Goal: Check status: Check status

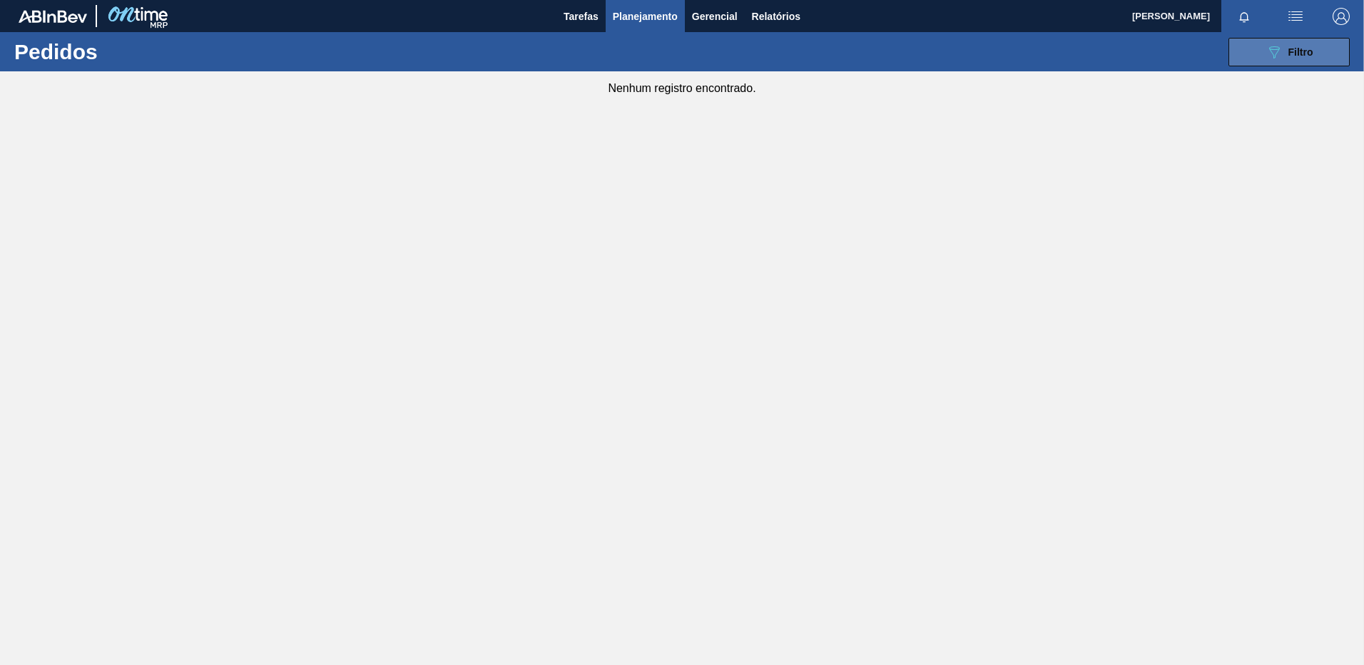
click at [1271, 58] on icon "089F7B8B-B2A5-4AFE-B5C0-19BA573D28AC" at bounding box center [1273, 52] width 17 height 17
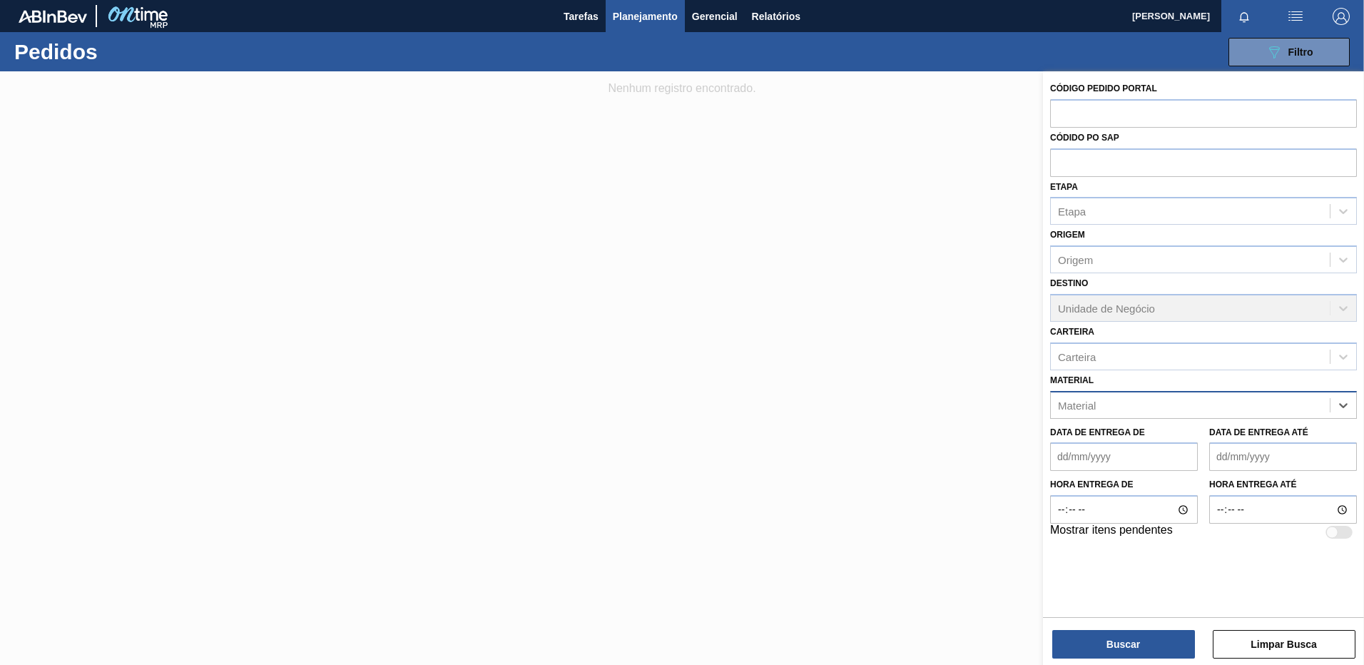
paste input "30033934"
type input "30033934"
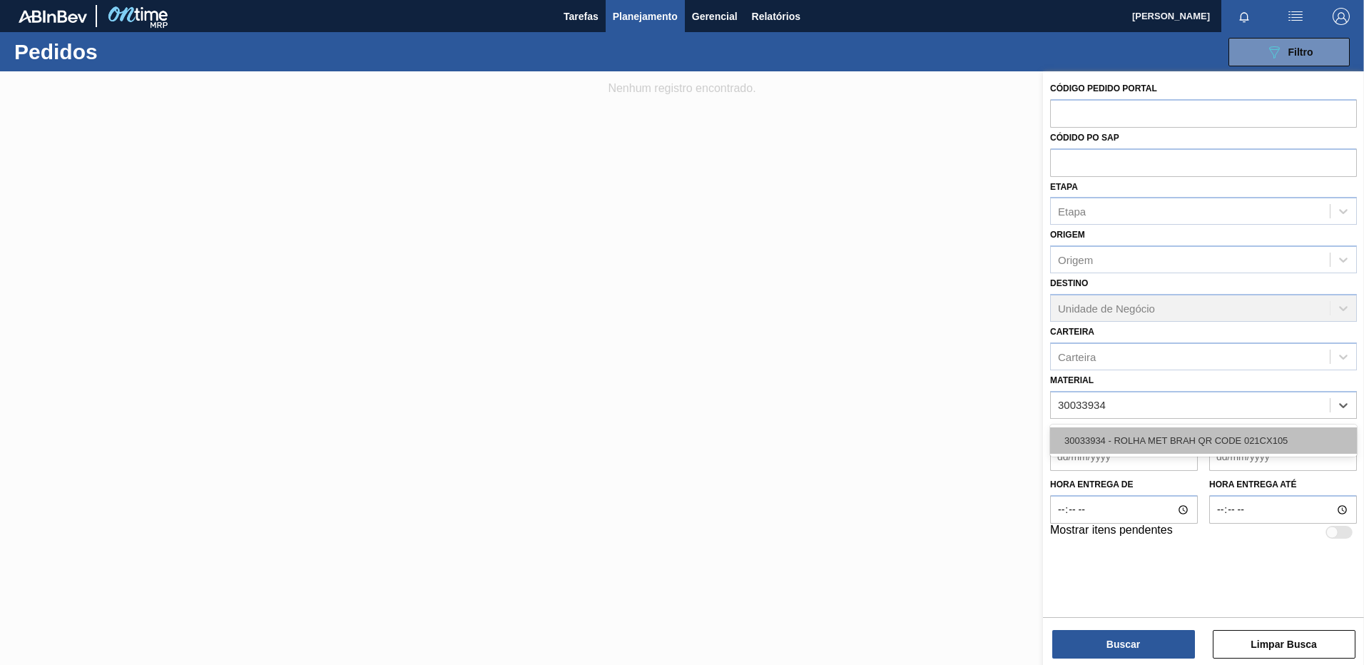
click at [1154, 434] on div "30033934 - ROLHA MET BRAH QR CODE 021CX105" at bounding box center [1203, 440] width 307 height 26
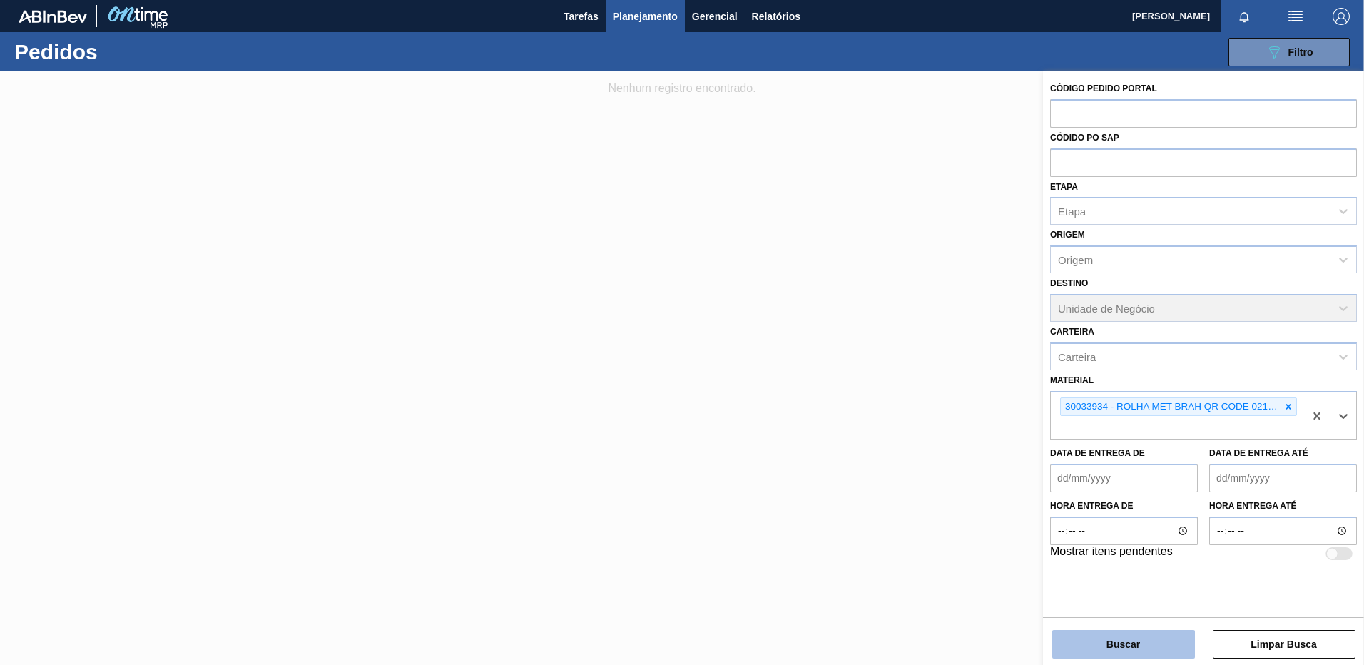
click at [1134, 644] on button "Buscar" at bounding box center [1123, 644] width 143 height 29
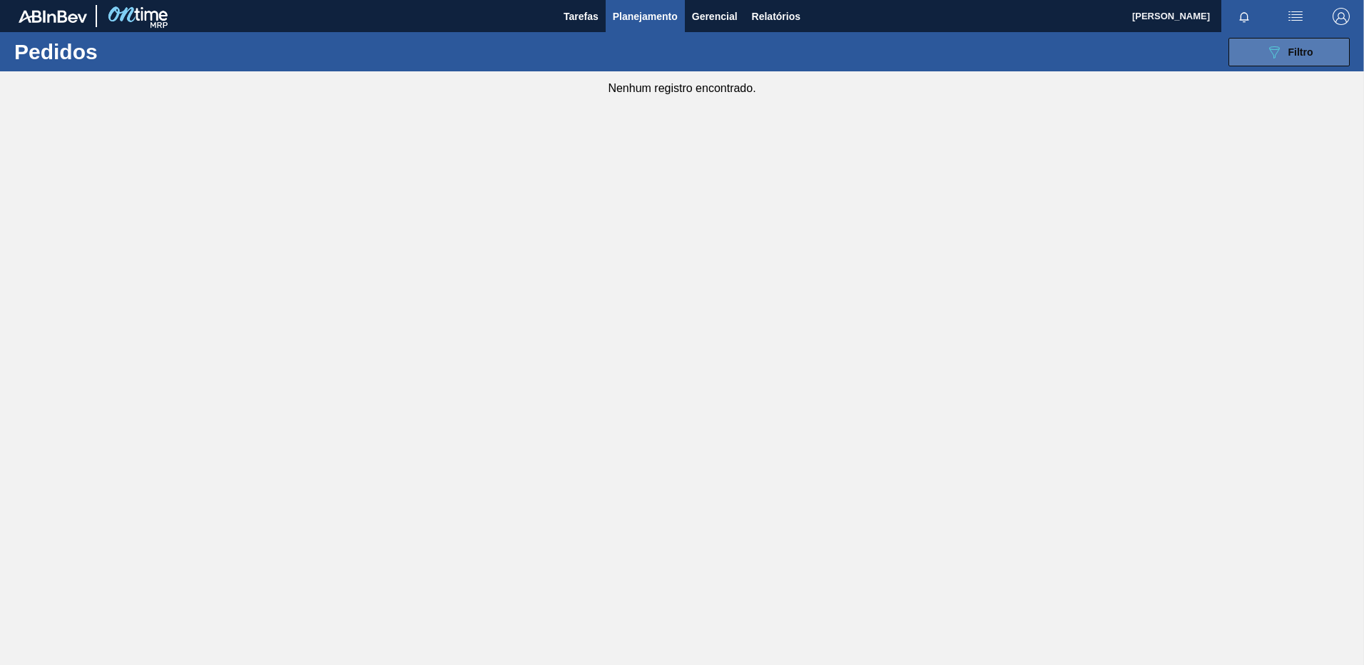
click at [1241, 64] on button "089F7B8B-B2A5-4AFE-B5C0-19BA573D28AC Filtro" at bounding box center [1288, 52] width 121 height 29
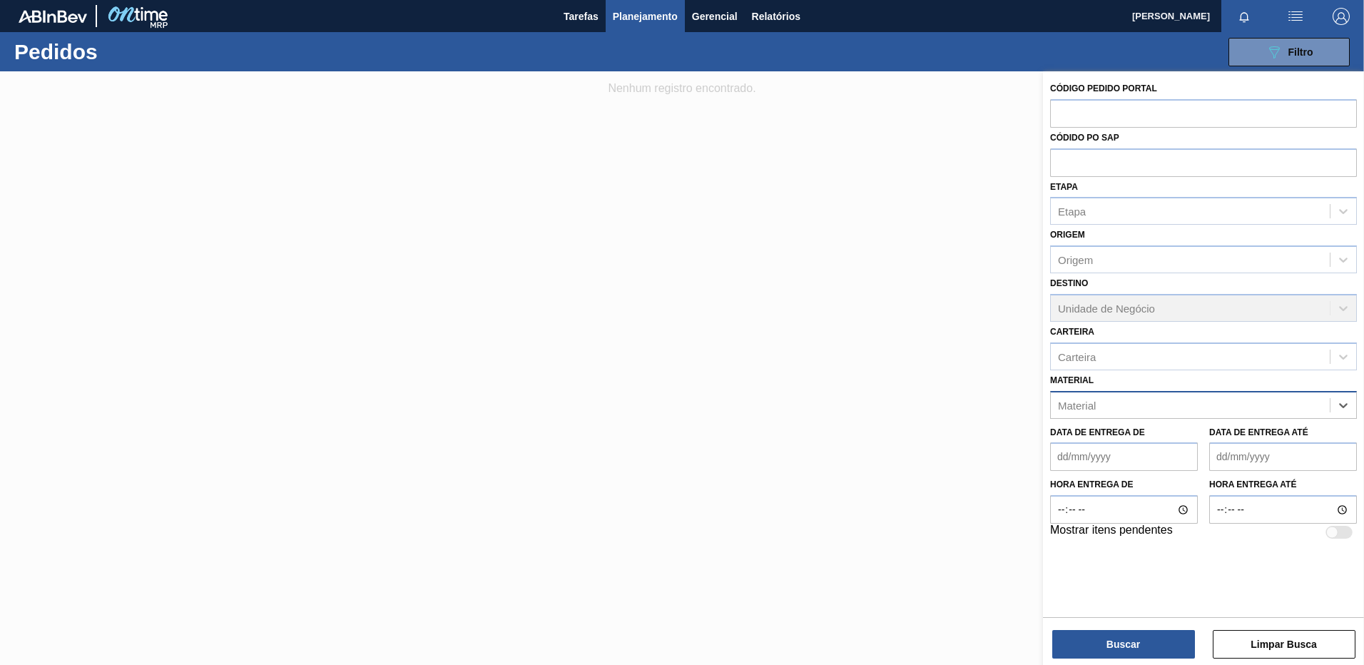
paste input "30017090"
type input "30017090"
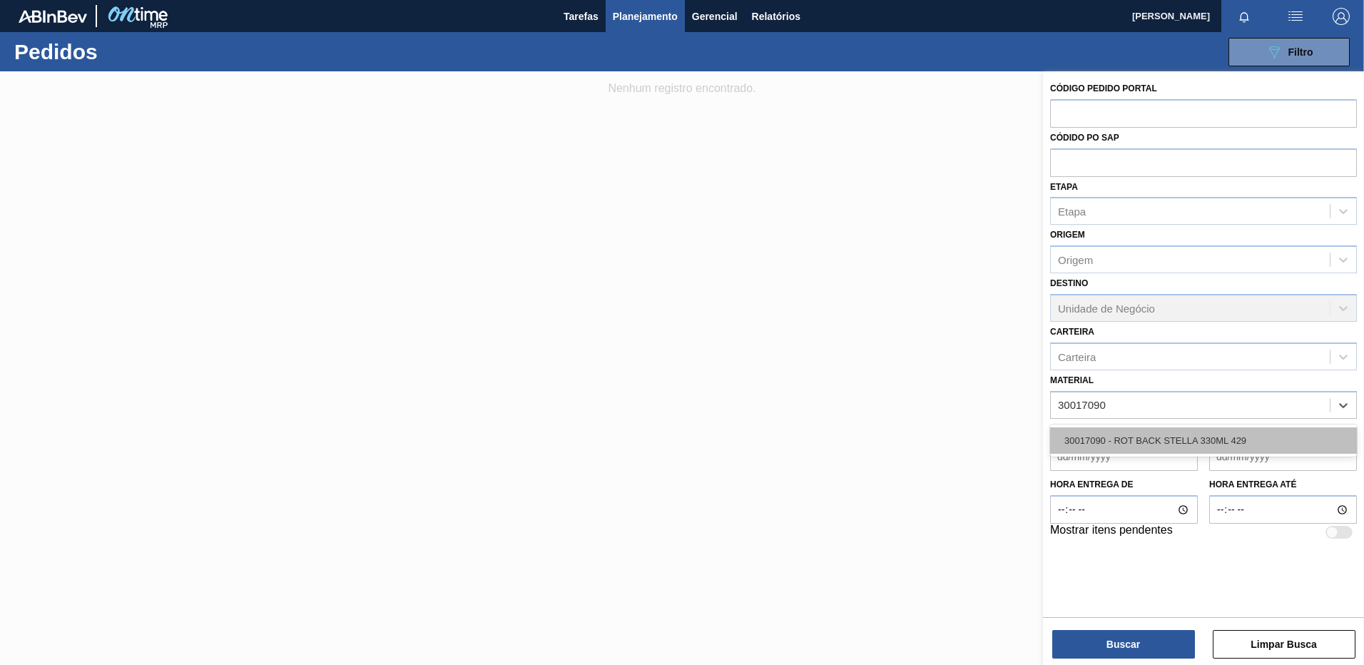
click at [1227, 438] on div "30017090 - ROT BACK STELLA 330ML 429" at bounding box center [1203, 440] width 307 height 26
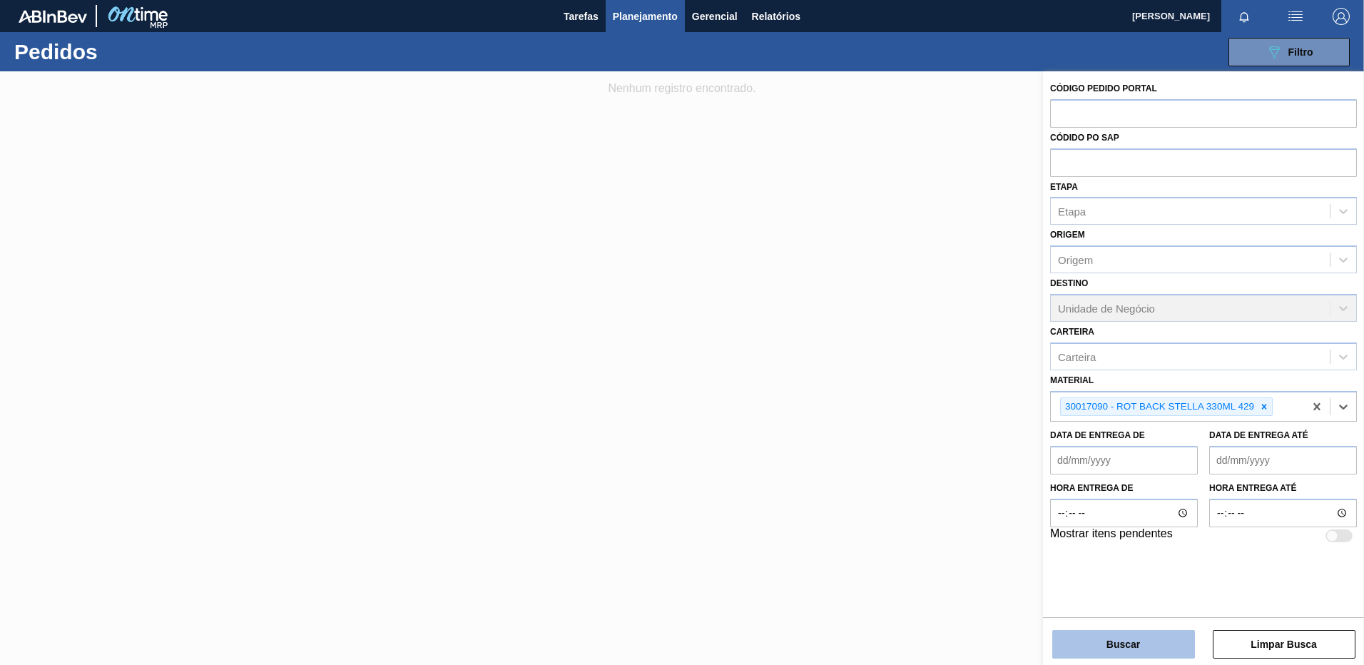
click at [1137, 642] on button "Buscar" at bounding box center [1123, 644] width 143 height 29
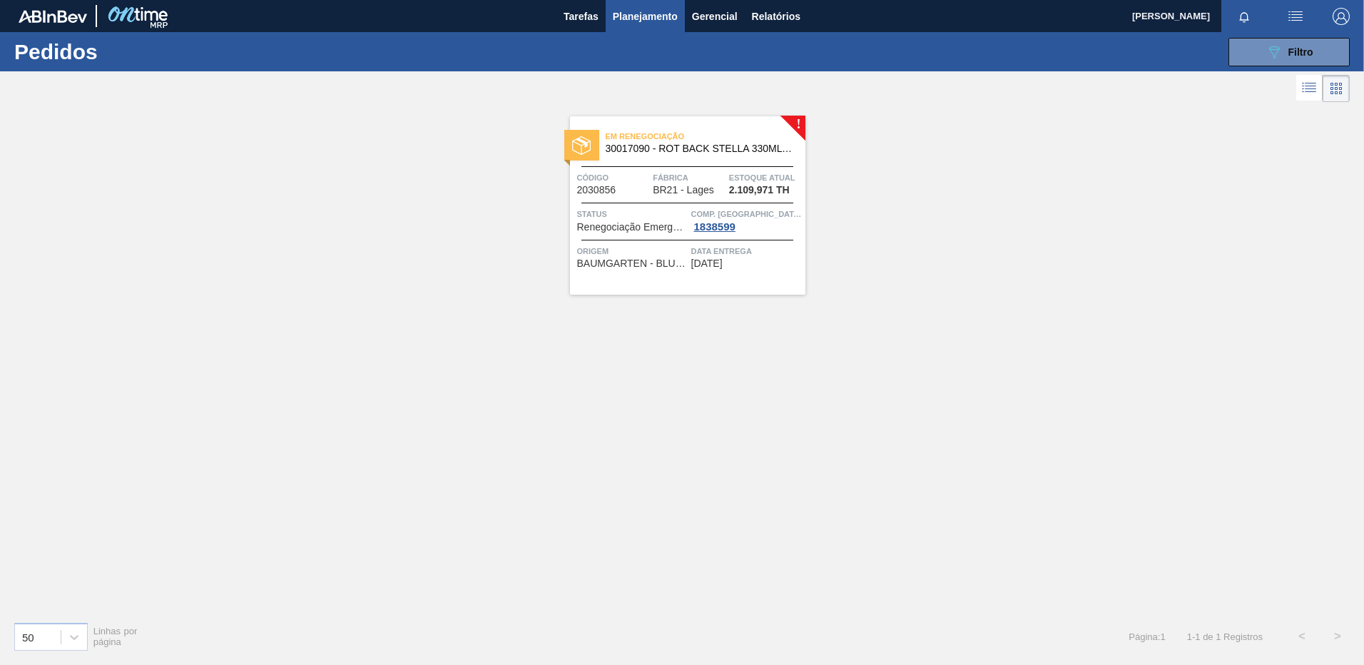
click at [762, 276] on div "Em renegociação 30017090 - ROT BACK STELLA 330ML 429 Código 2030856 Fábrica BR2…" at bounding box center [687, 205] width 235 height 178
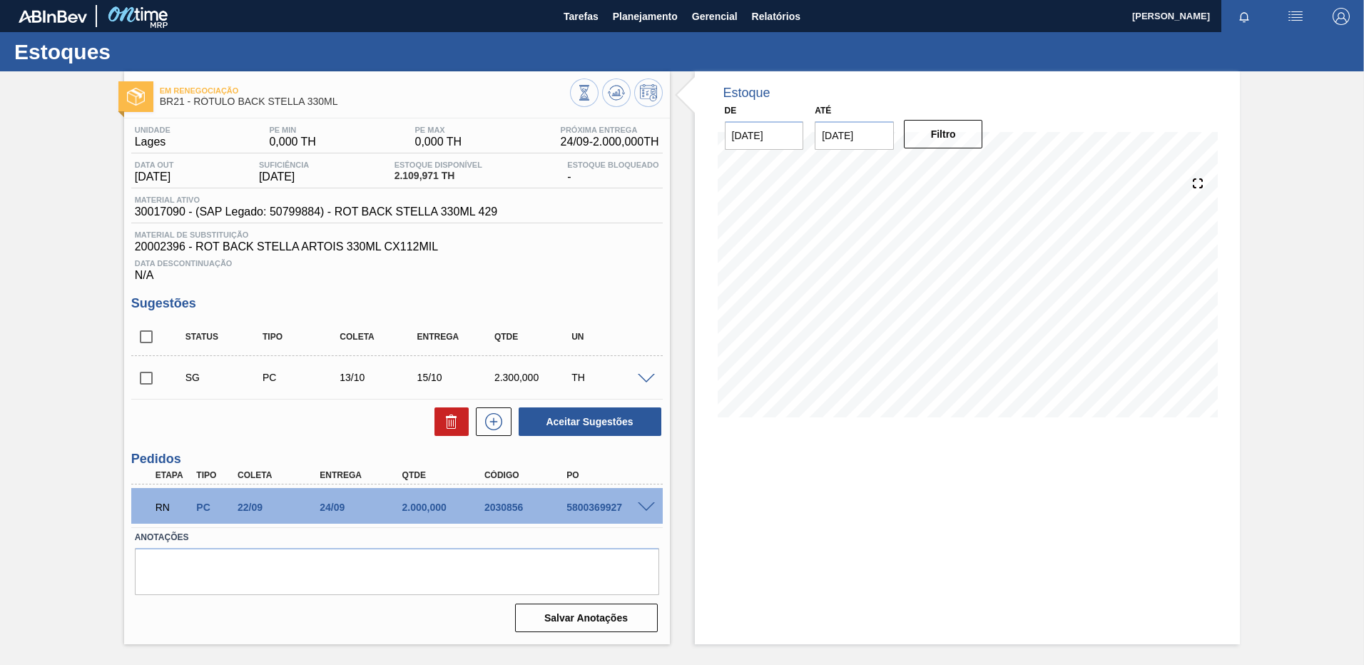
click at [760, 577] on div "Estoque De 23/09/2025 Até 07/10/2025 Filtro 29/09 Projeção de Estoque 3,388.472…" at bounding box center [968, 357] width 546 height 573
click at [636, 16] on span "Planejamento" at bounding box center [645, 16] width 65 height 17
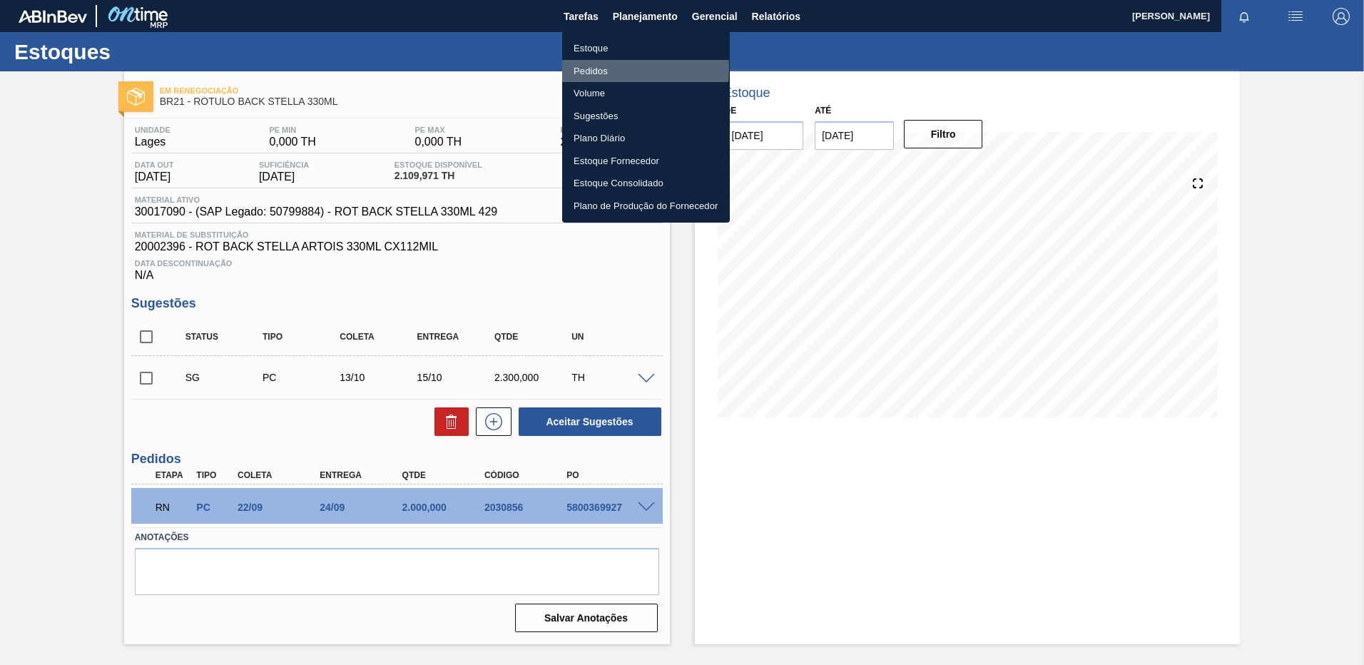
drag, startPoint x: 600, startPoint y: 68, endPoint x: 699, endPoint y: 80, distance: 99.9
click at [600, 67] on li "Pedidos" at bounding box center [646, 71] width 168 height 23
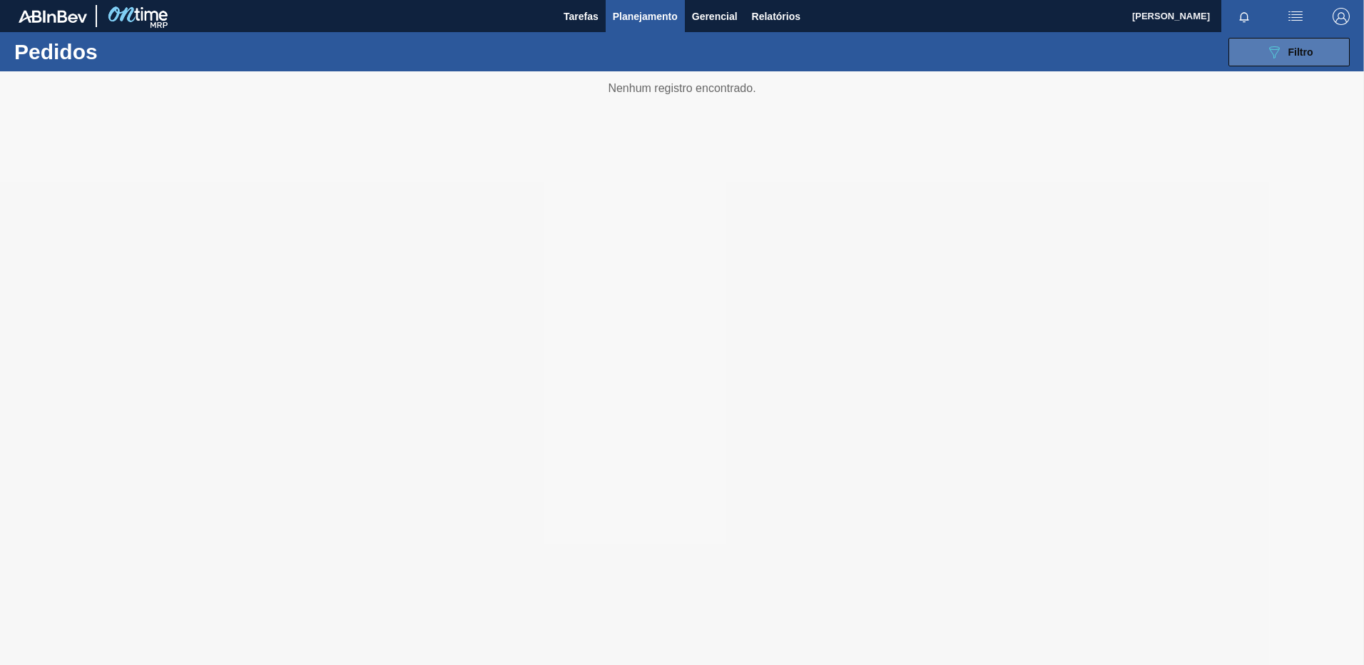
click at [1275, 53] on icon at bounding box center [1274, 52] width 11 height 12
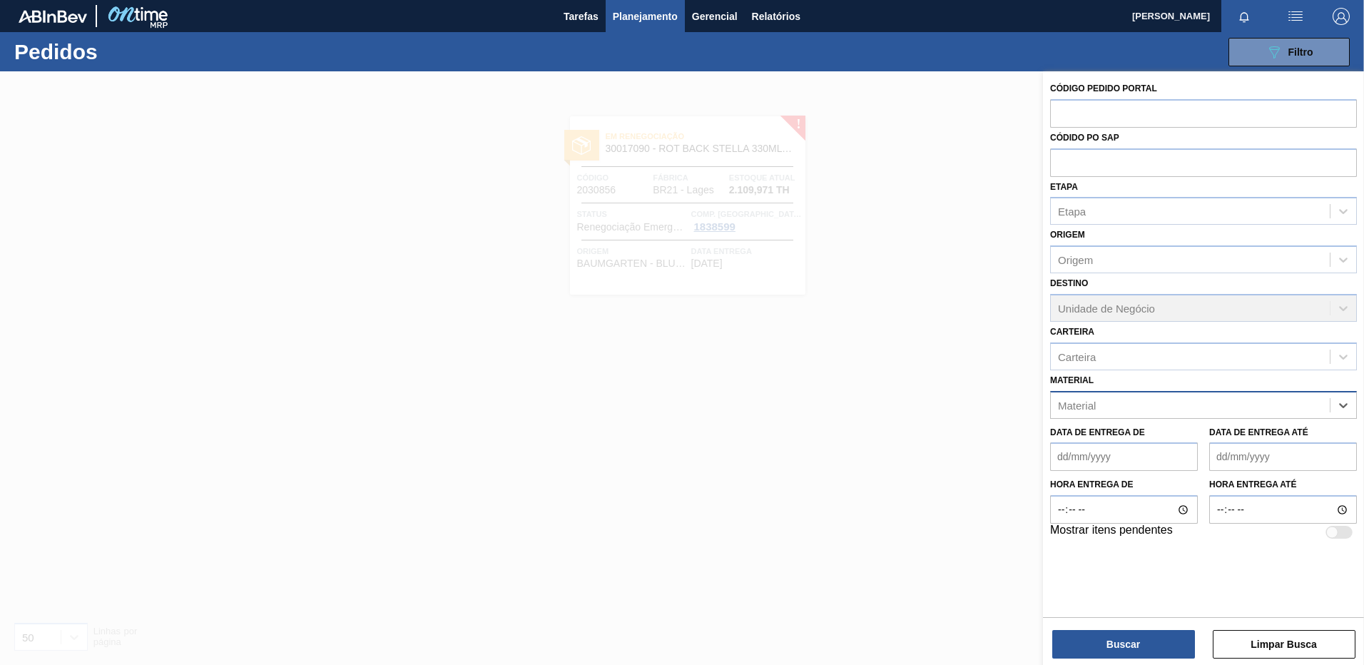
paste input "30017226"
type input "30017226"
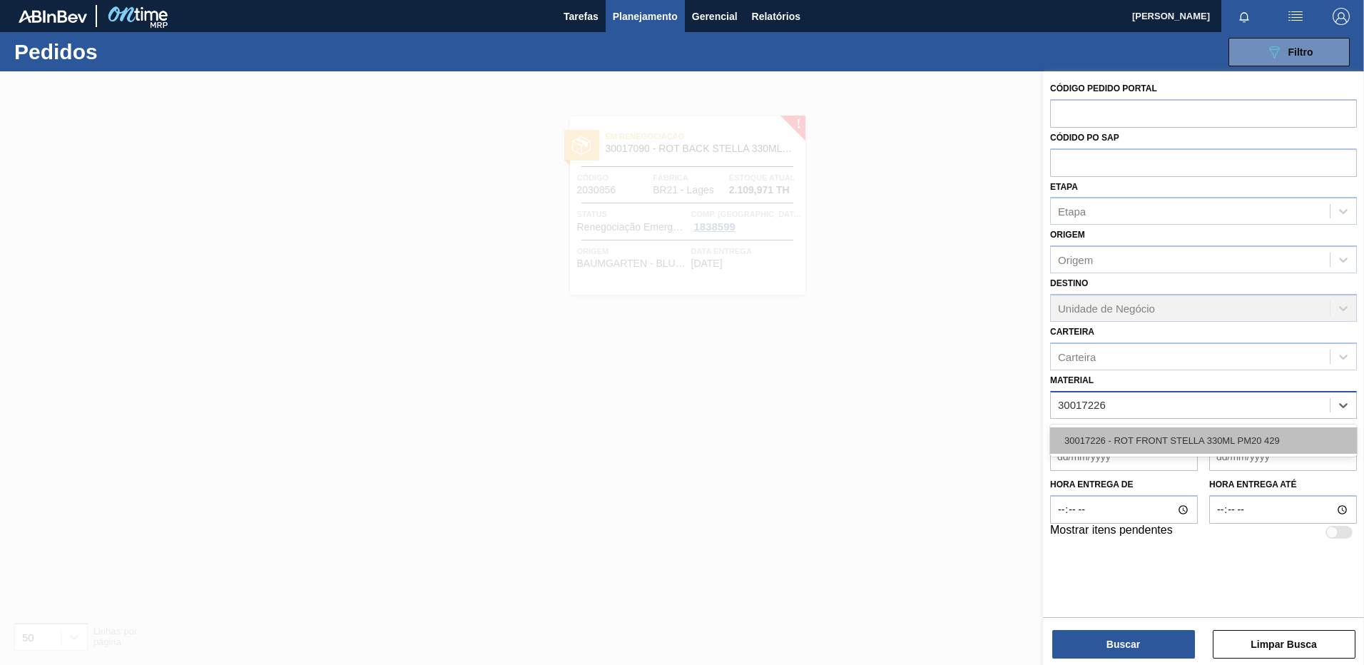
click at [1148, 434] on div "30017226 - ROT FRONT STELLA 330ML PM20 429" at bounding box center [1203, 440] width 307 height 26
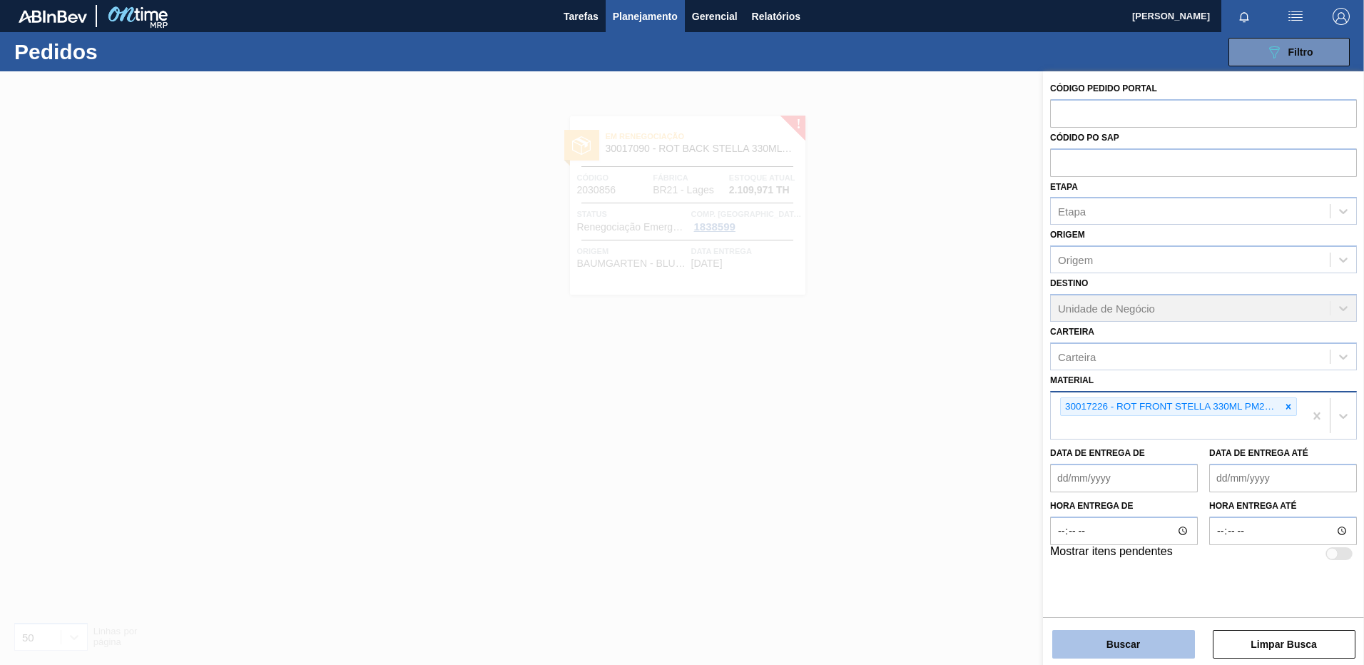
click at [1120, 642] on button "Buscar" at bounding box center [1123, 644] width 143 height 29
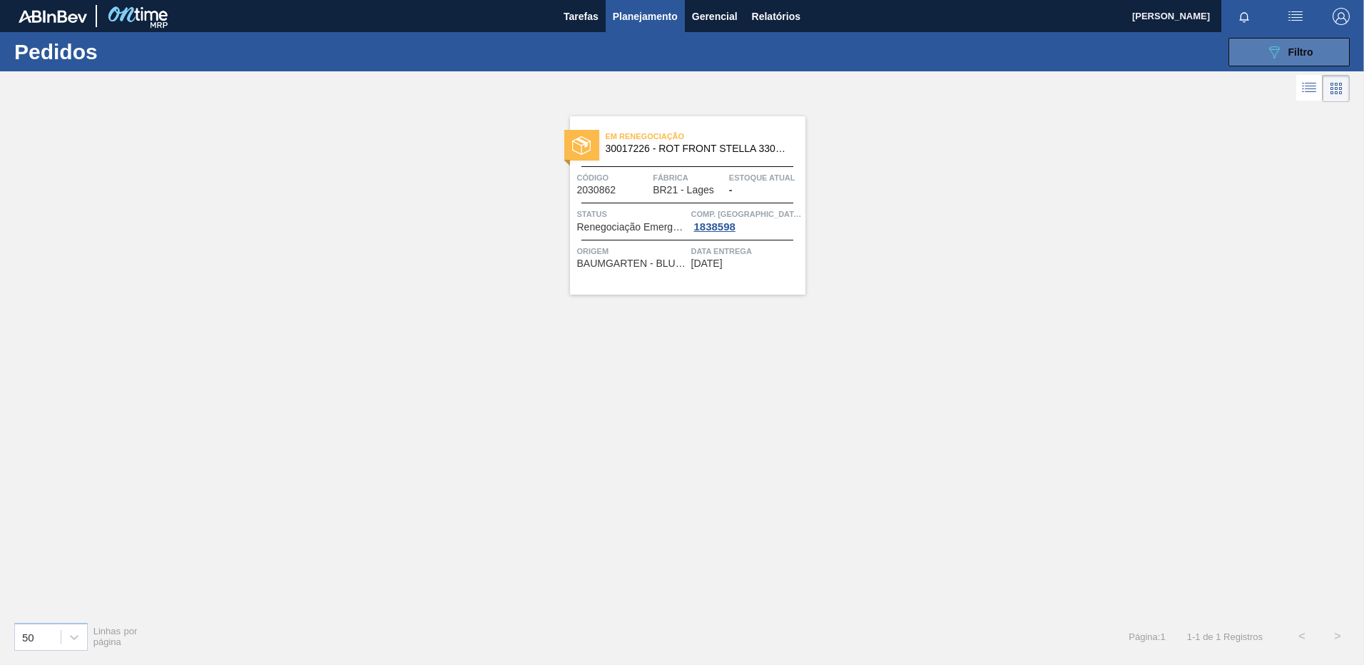
click at [1279, 61] on button "089F7B8B-B2A5-4AFE-B5C0-19BA573D28AC Filtro" at bounding box center [1288, 52] width 121 height 29
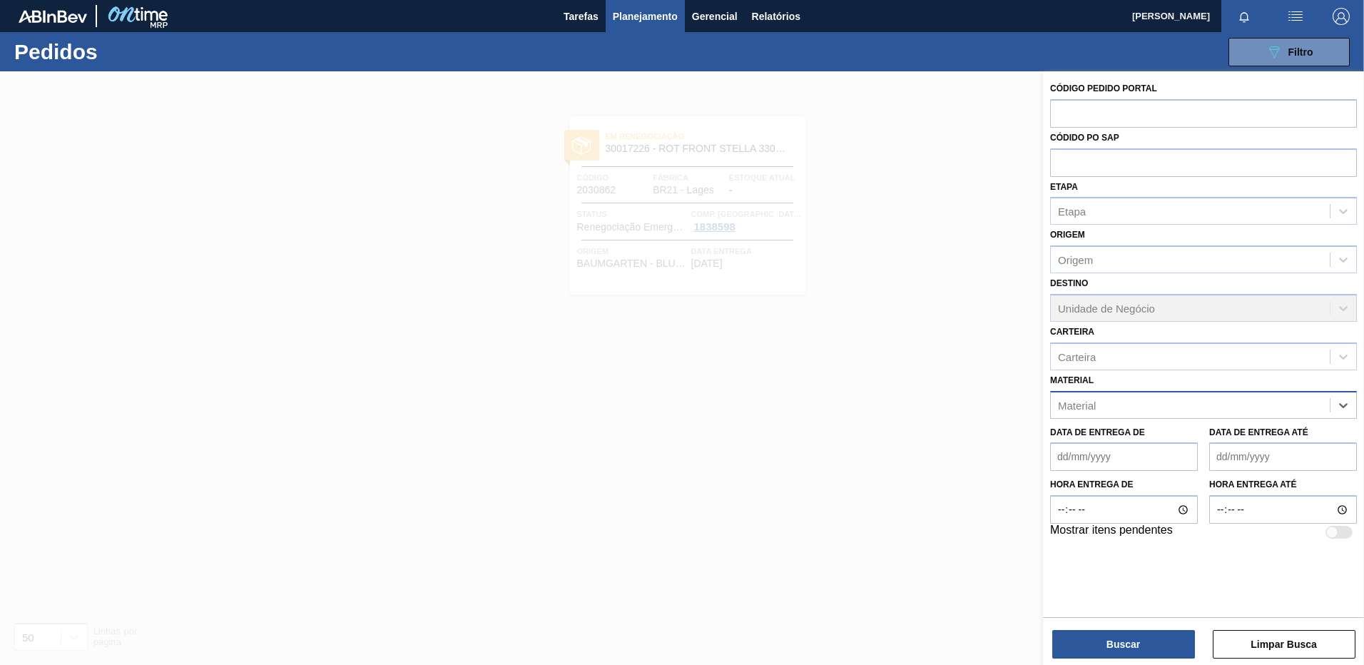
paste input "30017159"
type input "30017159"
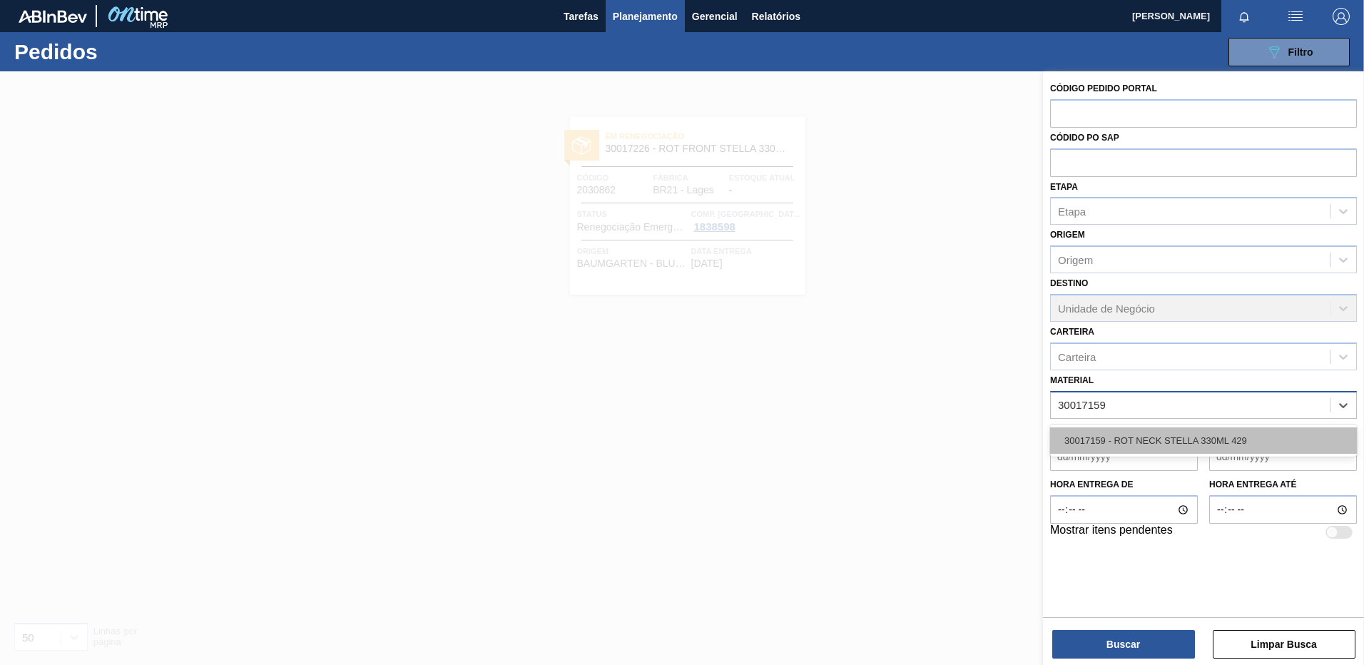
click at [1220, 437] on div "30017159 - ROT NECK STELLA 330ML 429" at bounding box center [1203, 440] width 307 height 26
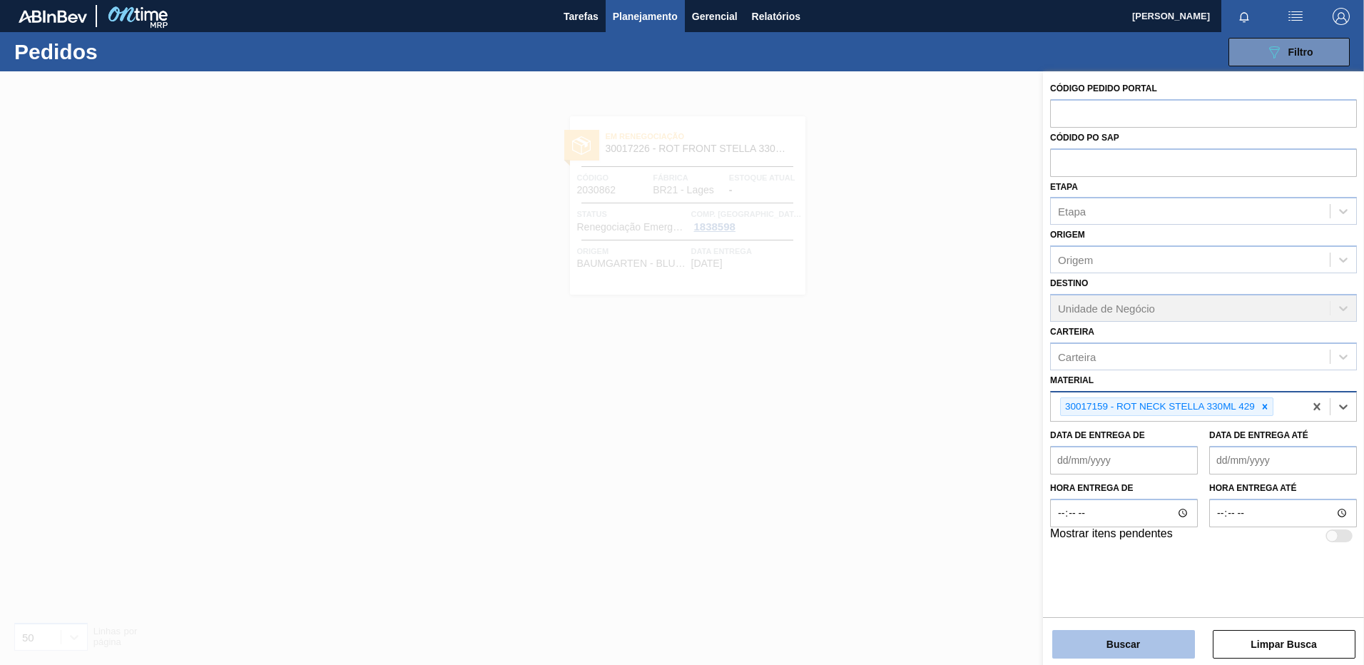
click at [1146, 646] on button "Buscar" at bounding box center [1123, 644] width 143 height 29
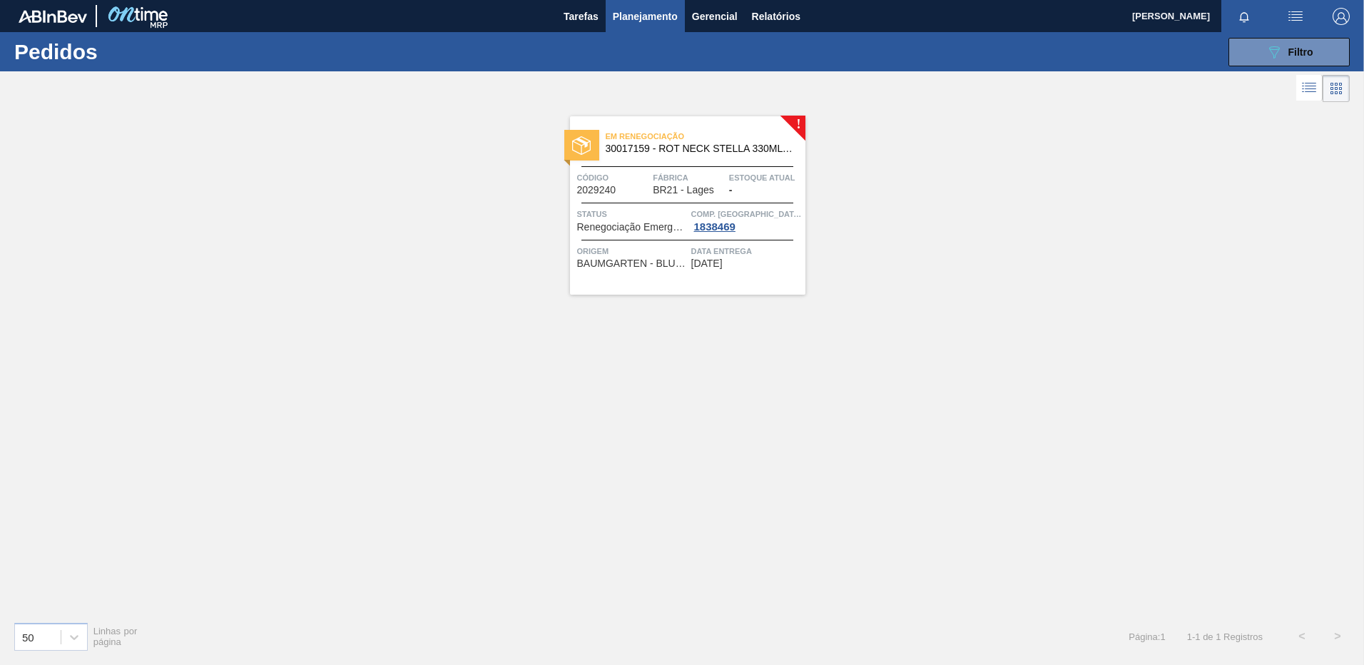
click at [628, 273] on div "Em renegociação 30017159 - ROT NECK STELLA 330ML 429 Código 2029240 Fábrica BR2…" at bounding box center [687, 205] width 235 height 178
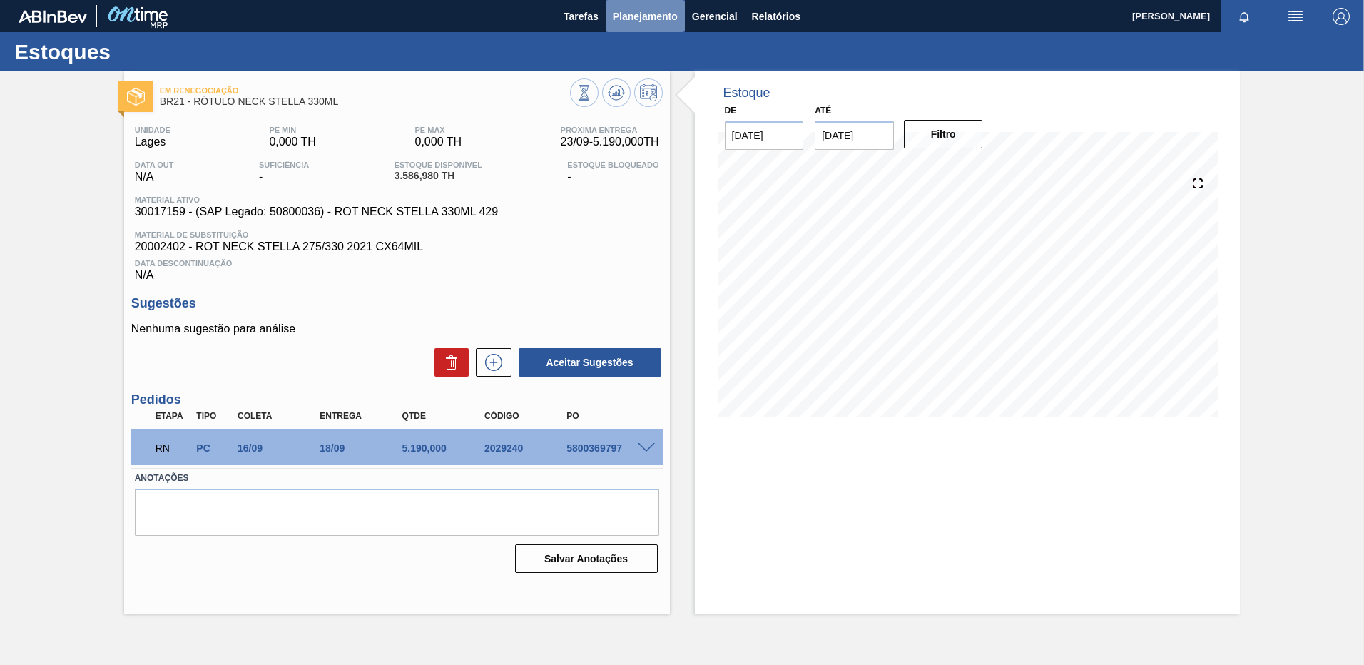
click at [672, 19] on span "Planejamento" at bounding box center [645, 16] width 65 height 17
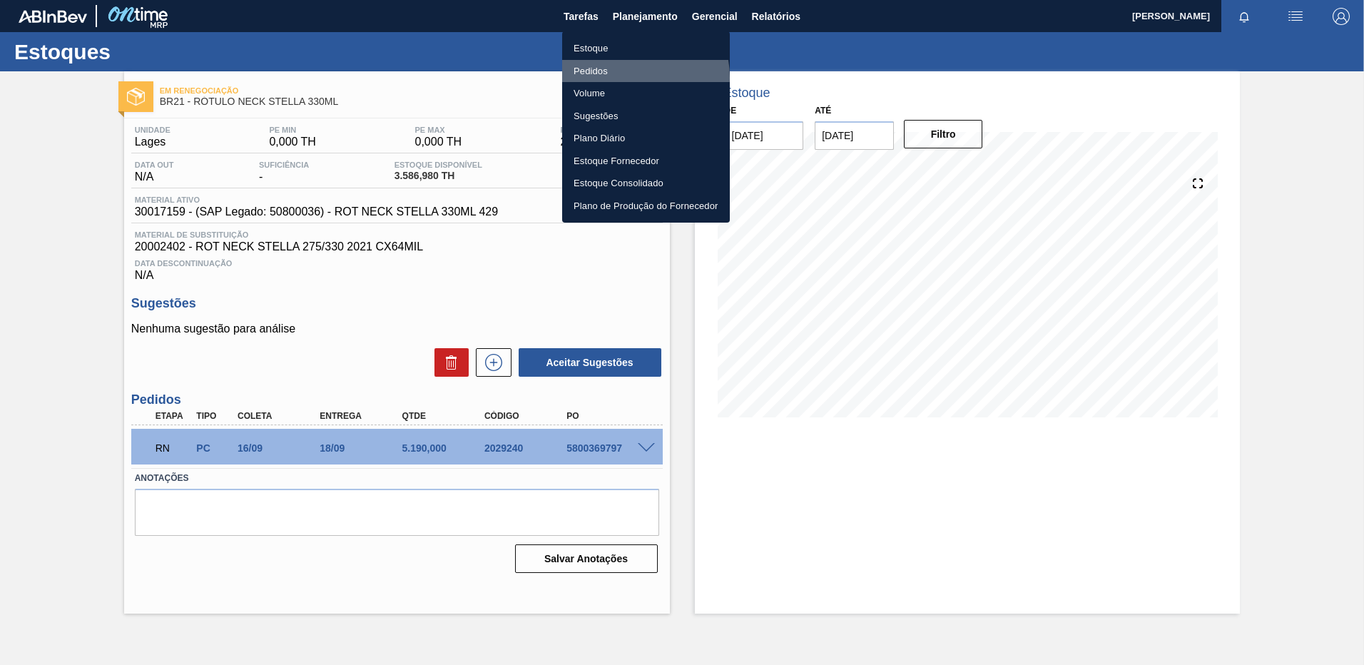
click at [628, 77] on li "Pedidos" at bounding box center [646, 71] width 168 height 23
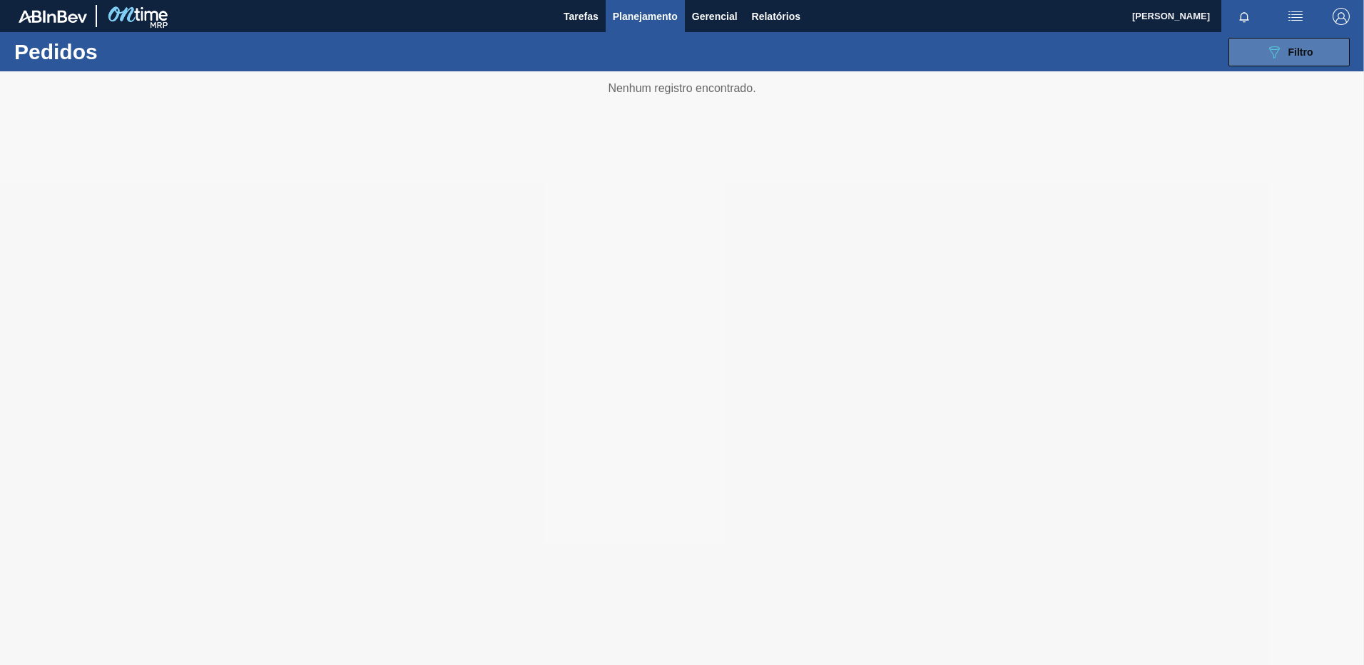
click at [1324, 55] on button "089F7B8B-B2A5-4AFE-B5C0-19BA573D28AC Filtro" at bounding box center [1288, 52] width 121 height 29
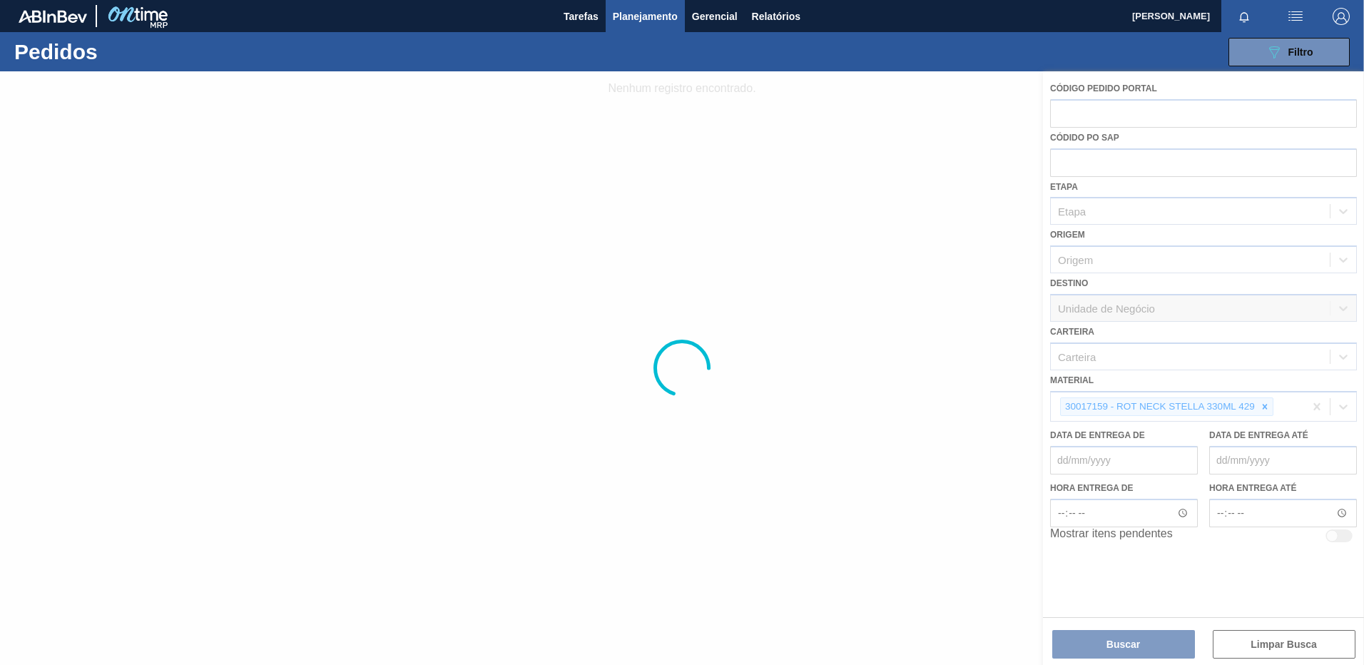
click at [1316, 396] on div at bounding box center [682, 367] width 1364 height 593
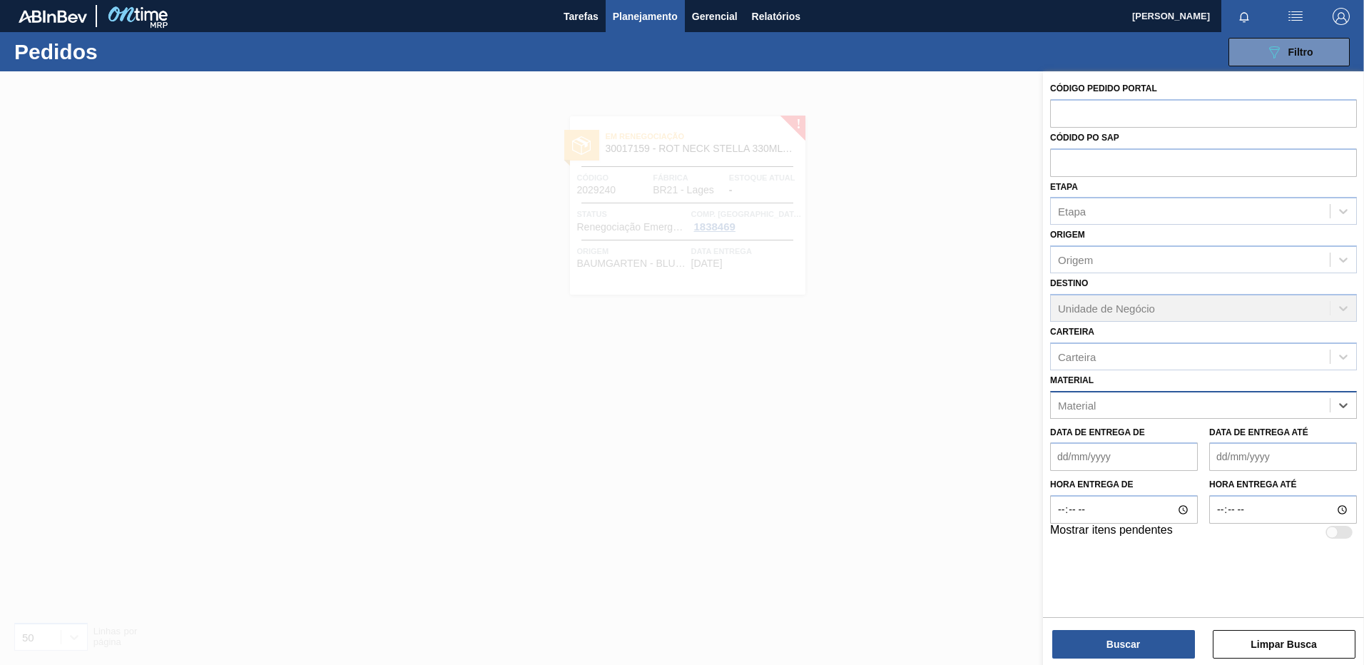
paste input "20008538"
type input "20008538"
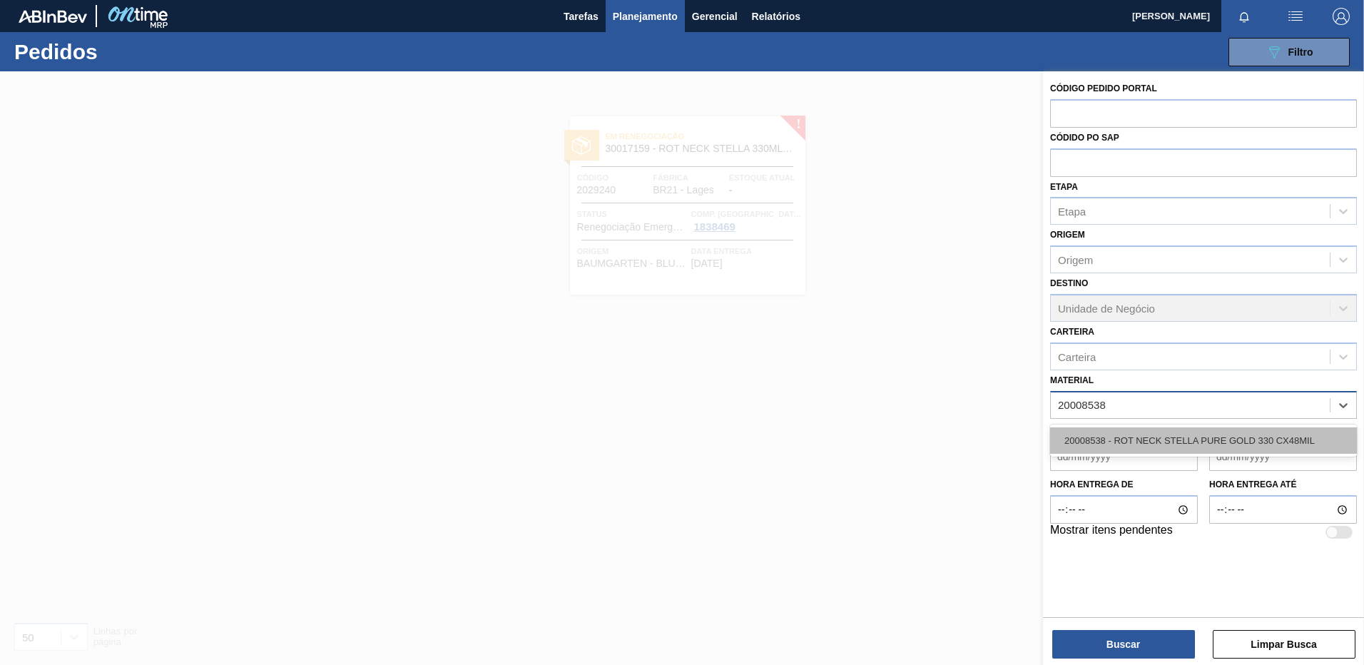
click at [1182, 436] on div "20008538 - ROT NECK STELLA PURE GOLD 330 CX48MIL" at bounding box center [1203, 440] width 307 height 26
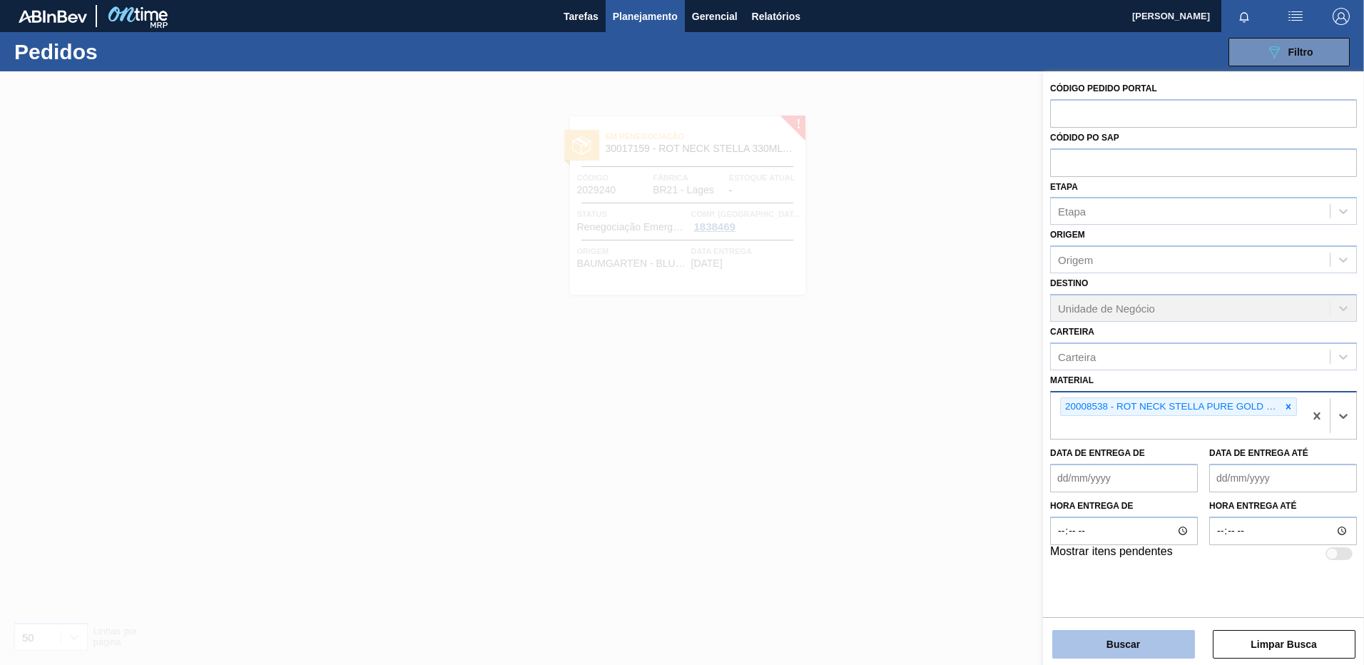
click at [1165, 638] on button "Buscar" at bounding box center [1123, 644] width 143 height 29
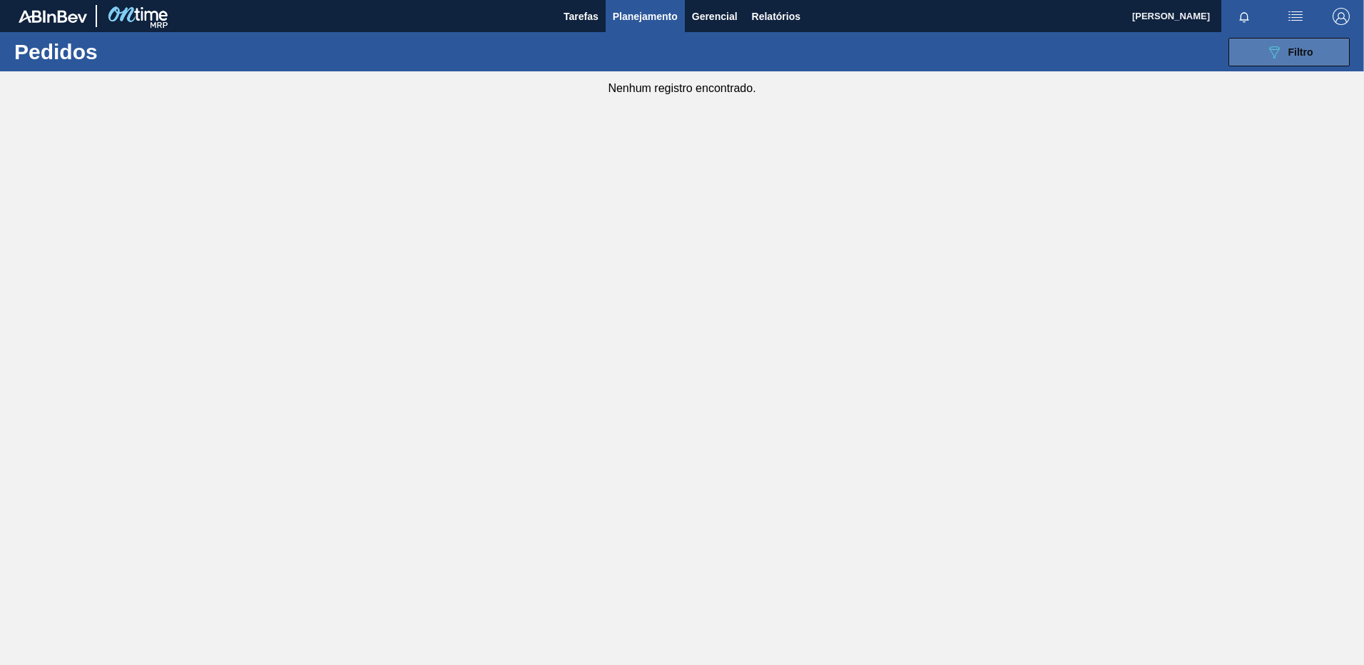
click at [1274, 61] on button "089F7B8B-B2A5-4AFE-B5C0-19BA573D28AC Filtro" at bounding box center [1288, 52] width 121 height 29
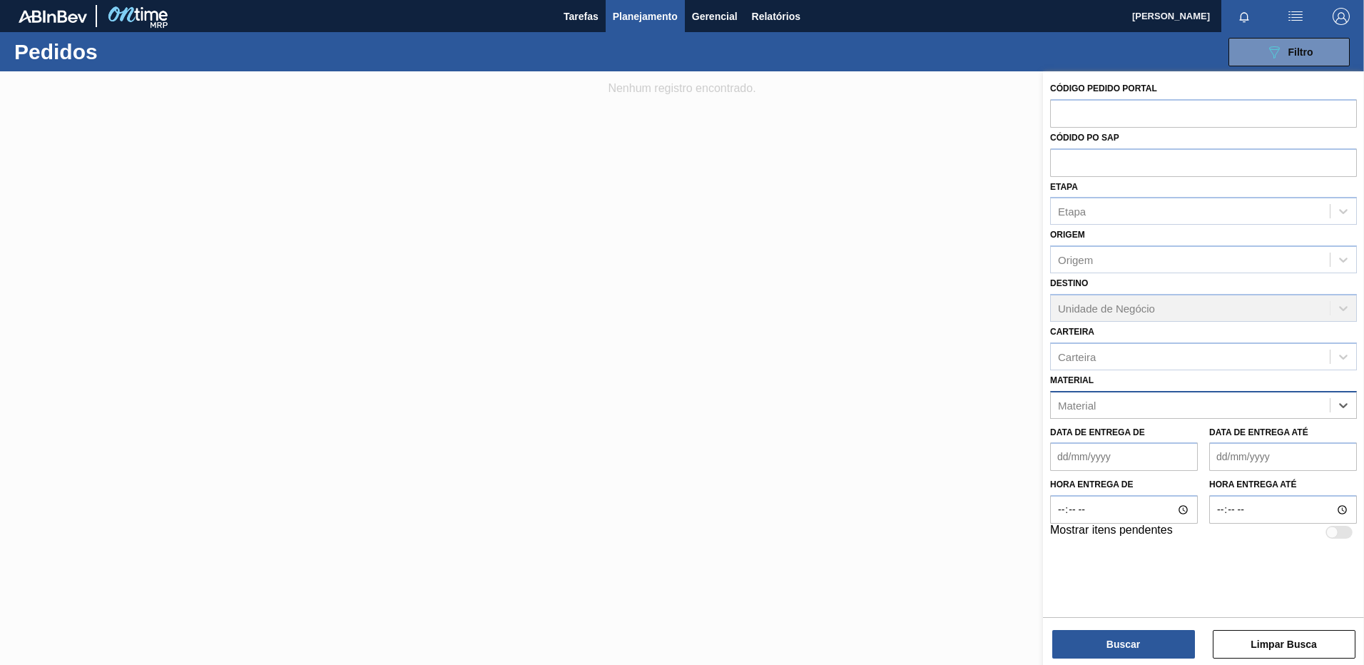
paste input "20009042"
type input "20009042"
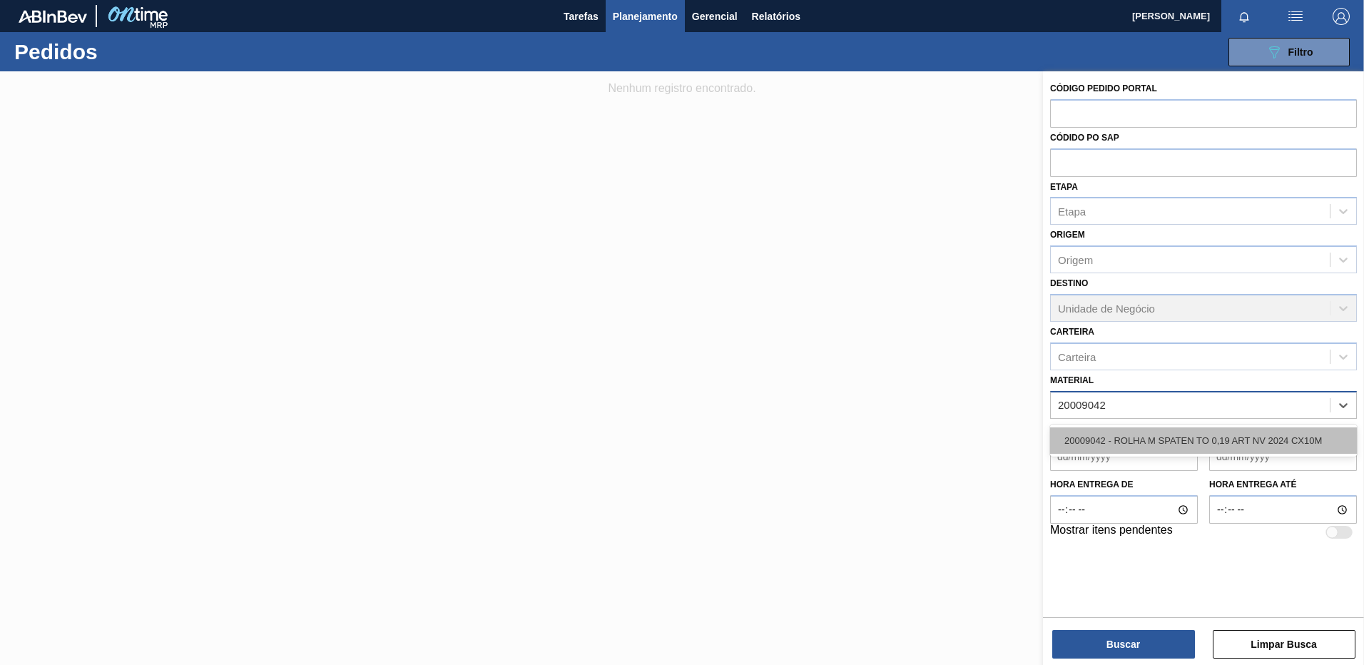
click at [1194, 433] on div "20009042 - ROLHA M SPATEN TO 0,19 ART NV 2024 CX10M" at bounding box center [1203, 440] width 307 height 26
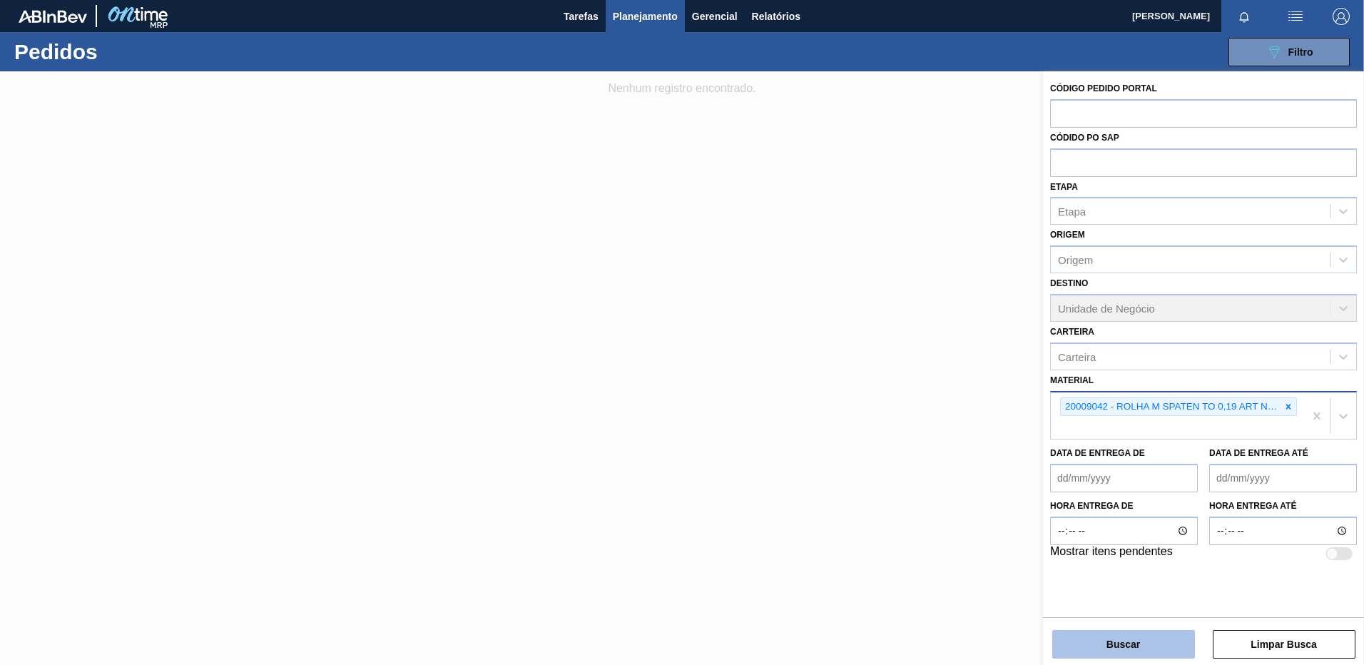
click at [1135, 635] on button "Buscar" at bounding box center [1123, 644] width 143 height 29
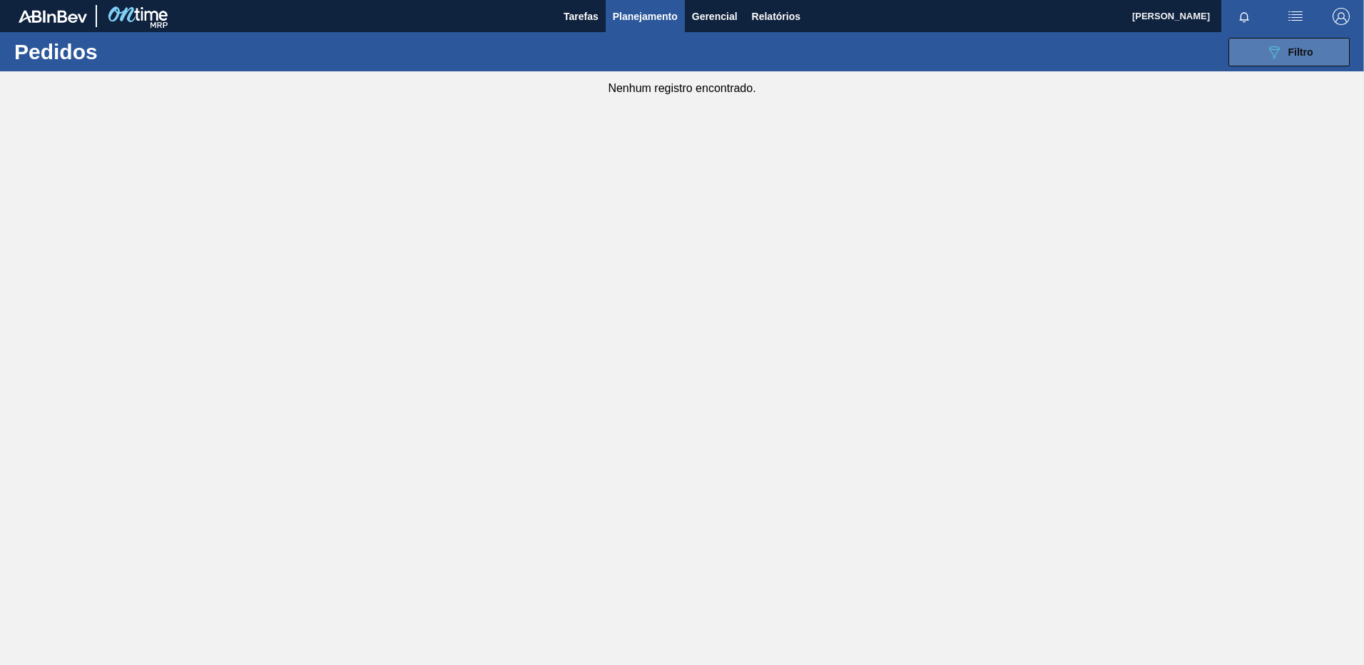
click at [1325, 47] on button "089F7B8B-B2A5-4AFE-B5C0-19BA573D28AC Filtro" at bounding box center [1288, 52] width 121 height 29
click at [1330, 55] on button "089F7B8B-B2A5-4AFE-B5C0-19BA573D28AC Filtro" at bounding box center [1288, 52] width 121 height 29
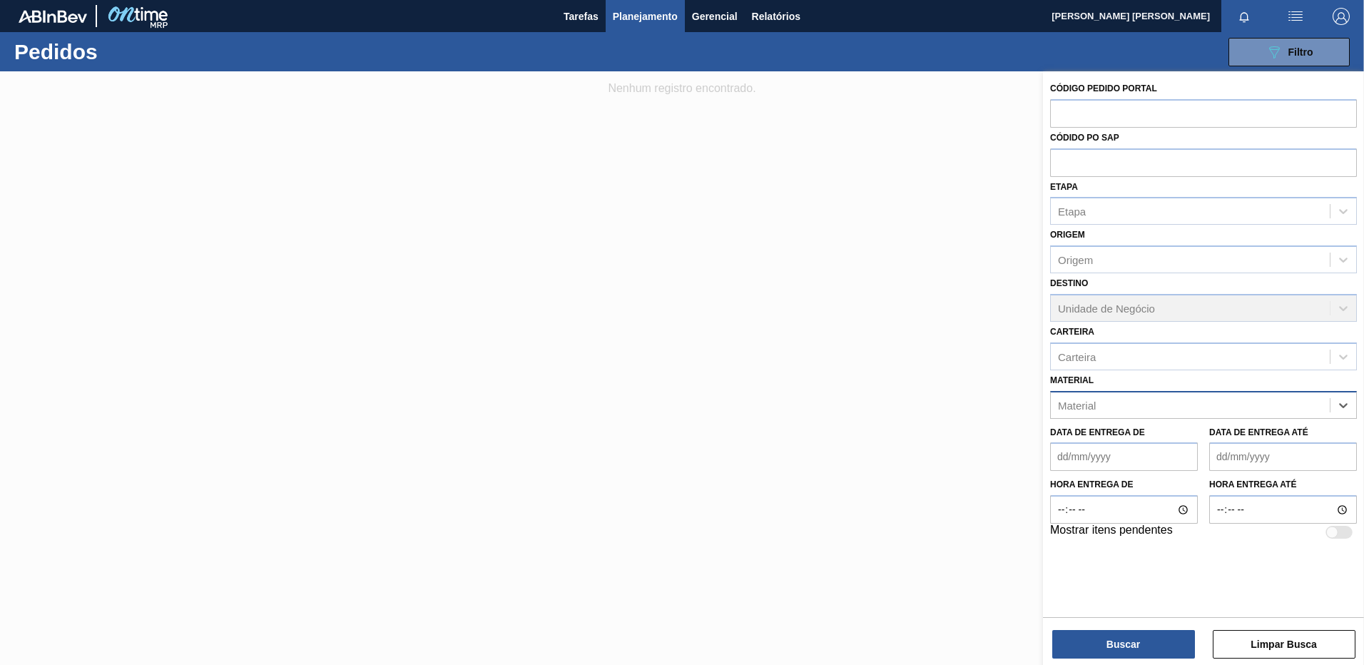
paste input "30018252"
type input "30018252"
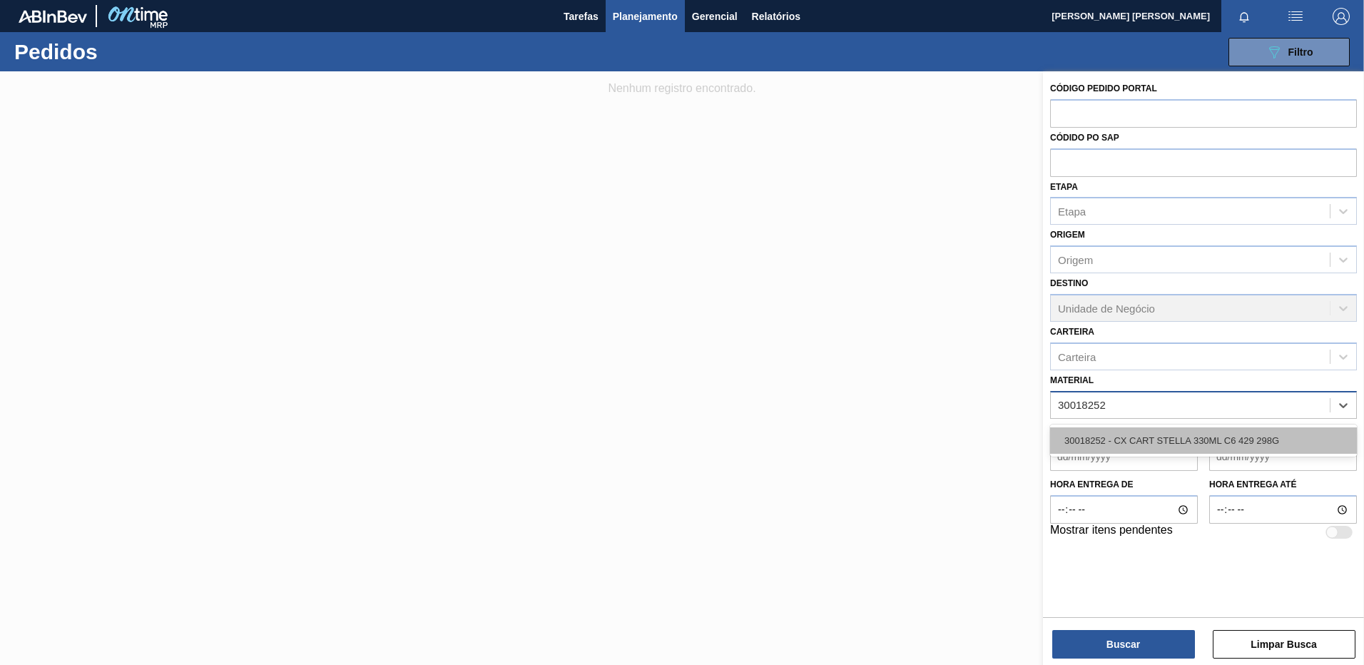
click at [1160, 441] on div "30018252 - CX CART STELLA 330ML C6 429 298G" at bounding box center [1203, 440] width 307 height 26
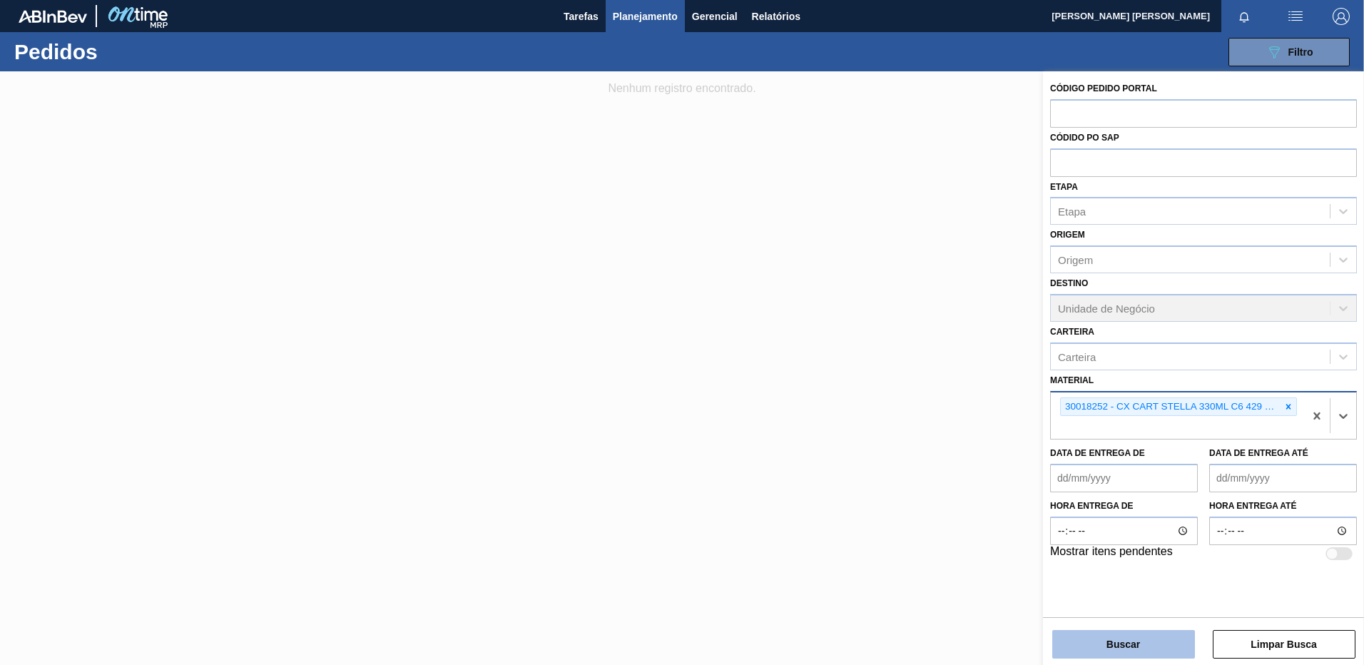
click at [1125, 645] on button "Buscar" at bounding box center [1123, 644] width 143 height 29
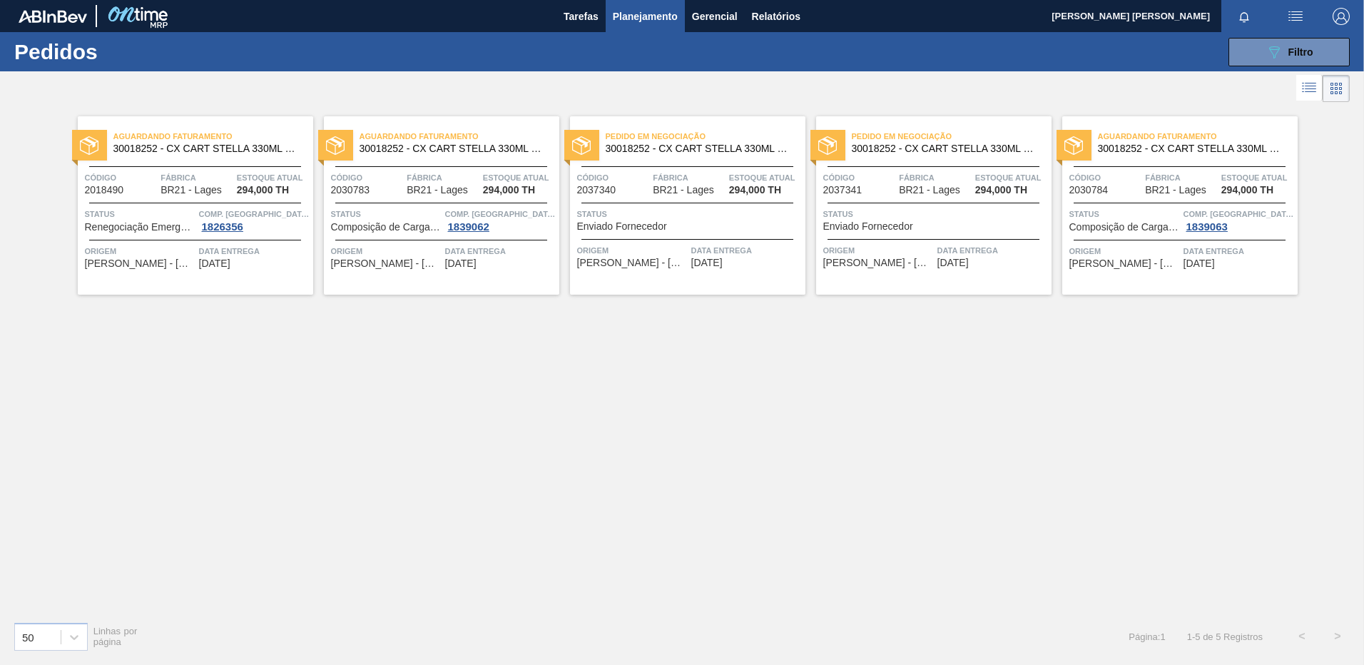
click at [261, 278] on div "Aguardando Faturamento 30018252 - CX CART STELLA 330ML C6 429 298G Código 20184…" at bounding box center [195, 205] width 235 height 178
